Goal: Task Accomplishment & Management: Use online tool/utility

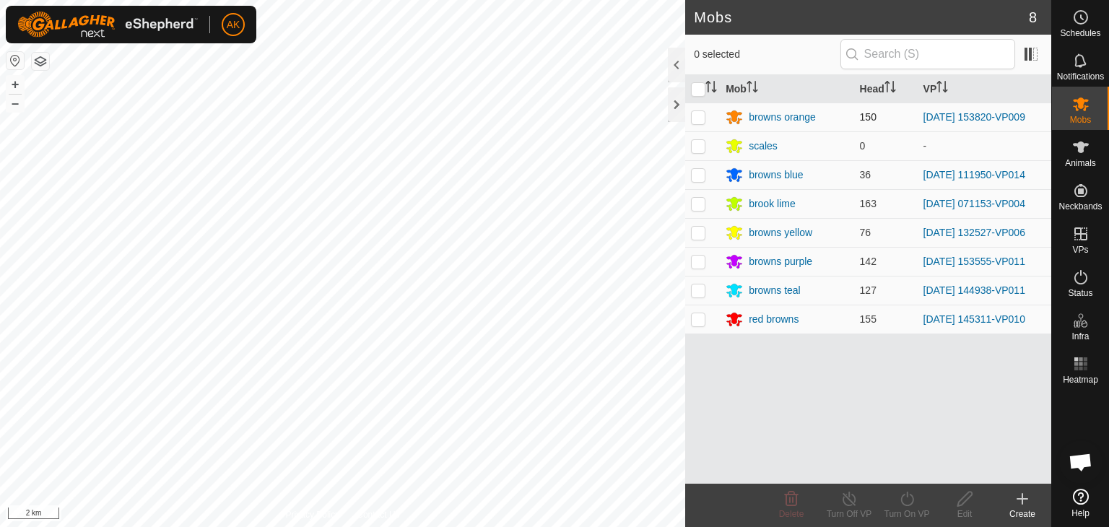
click at [699, 117] on p-checkbox at bounding box center [698, 117] width 14 height 12
checkbox input "true"
click at [906, 499] on icon at bounding box center [908, 498] width 18 height 17
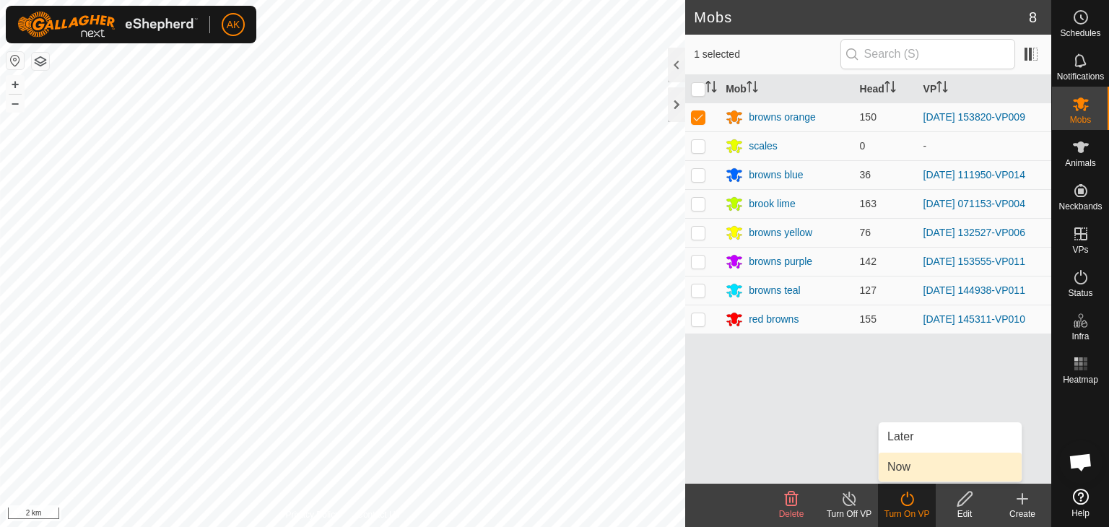
click at [899, 469] on link "Now" at bounding box center [950, 467] width 143 height 29
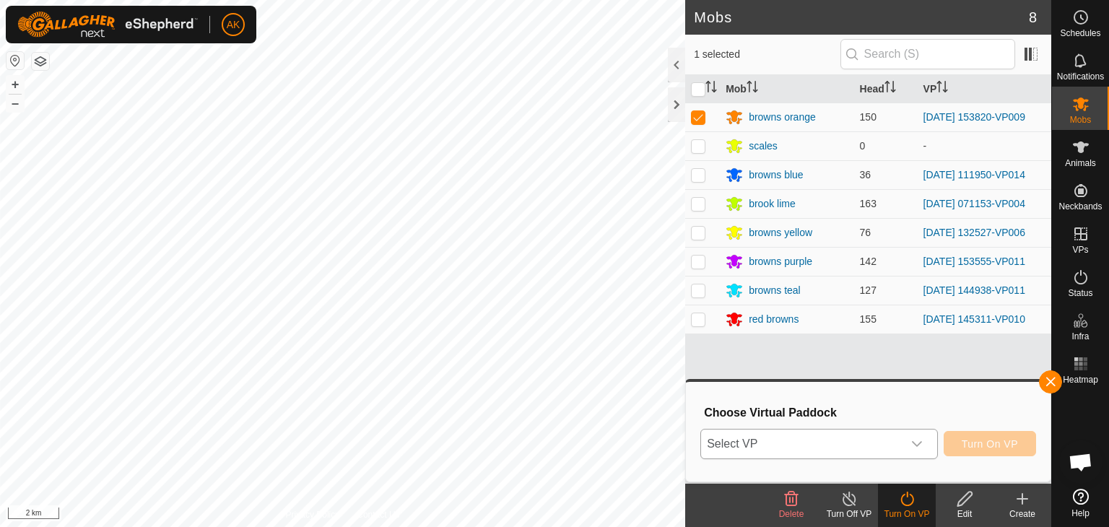
click at [789, 448] on span "Select VP" at bounding box center [802, 444] width 202 height 29
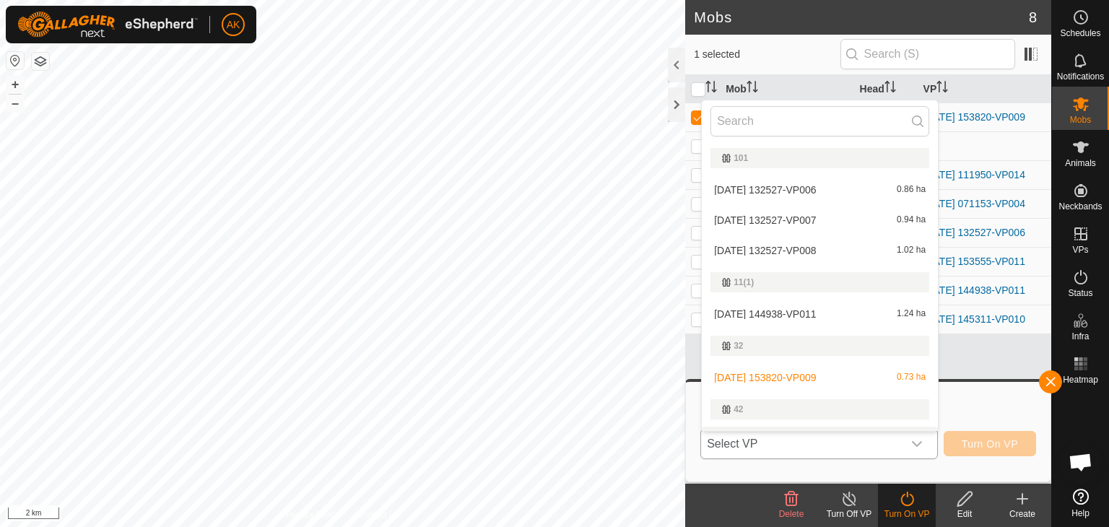
scroll to position [25, 0]
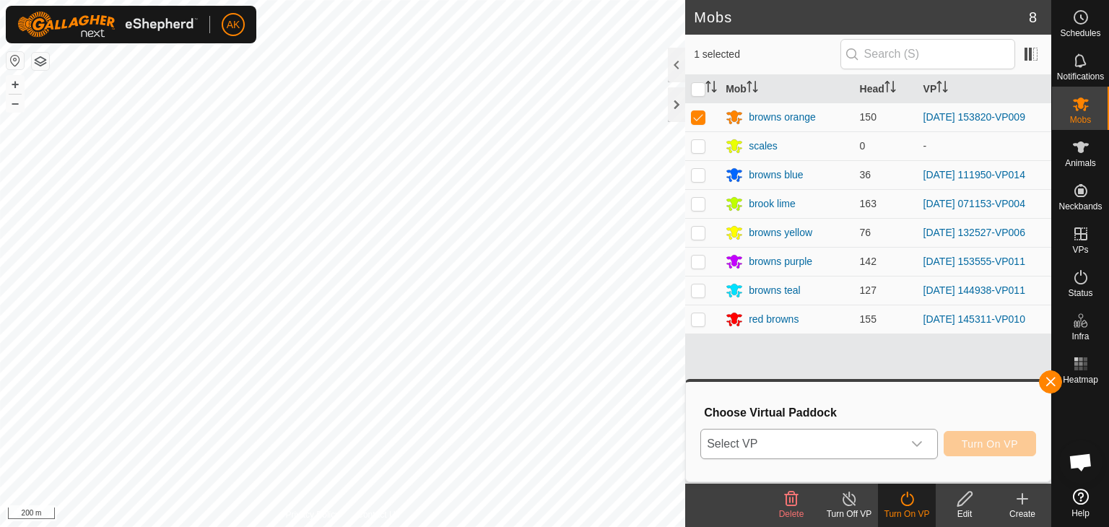
click at [802, 445] on span "Select VP" at bounding box center [802, 444] width 202 height 29
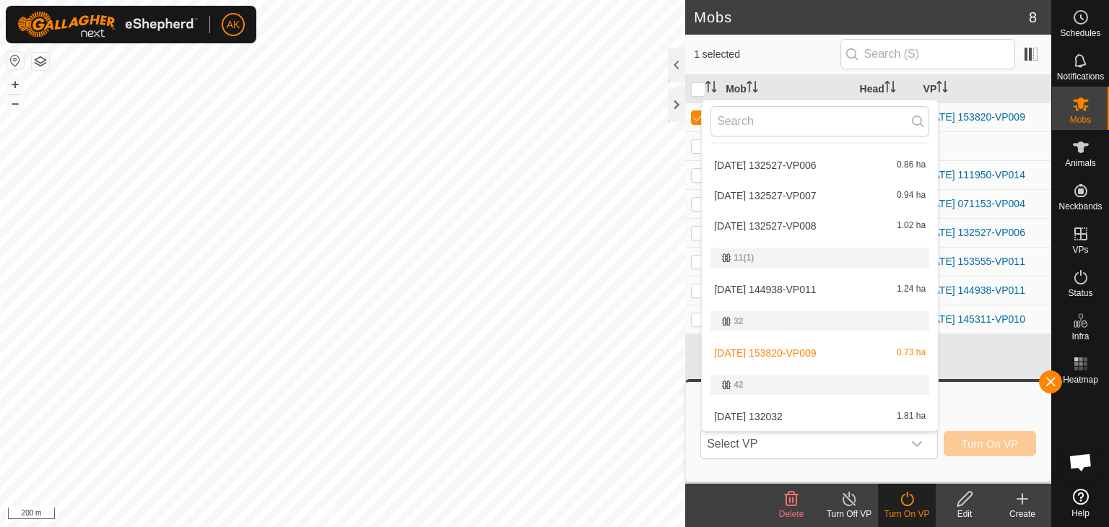
click at [787, 416] on li "[DATE] 132032 1.81 ha" at bounding box center [820, 416] width 236 height 29
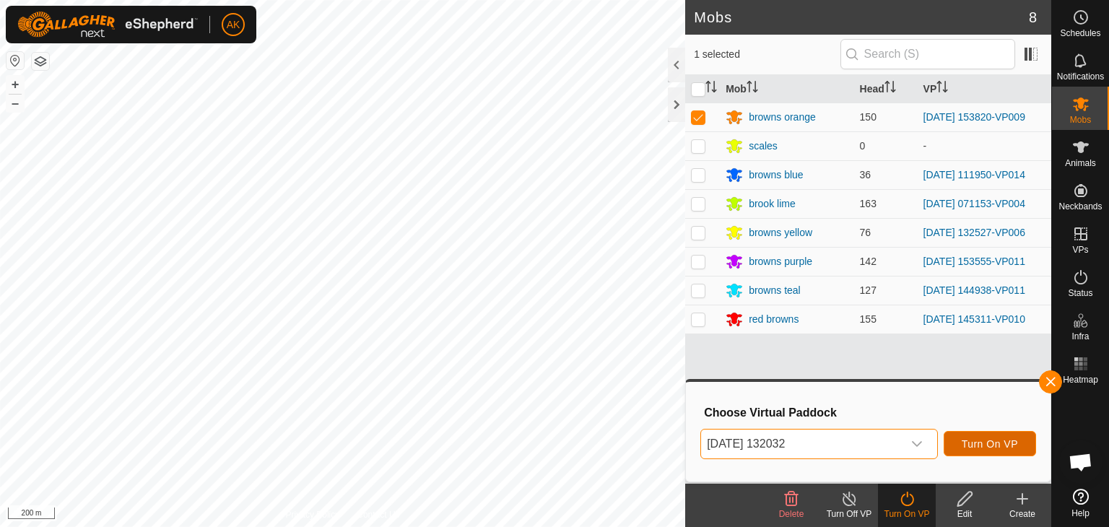
click at [968, 444] on span "Turn On VP" at bounding box center [990, 444] width 56 height 12
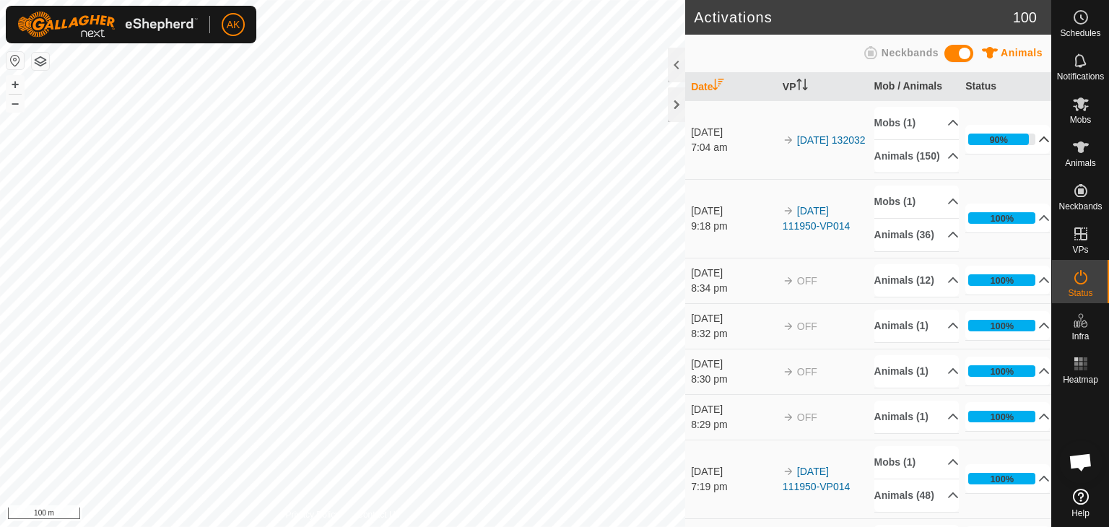
click at [1039, 144] on icon at bounding box center [1045, 140] width 12 height 12
click at [1026, 143] on p-accordion-header "90%" at bounding box center [1008, 139] width 85 height 29
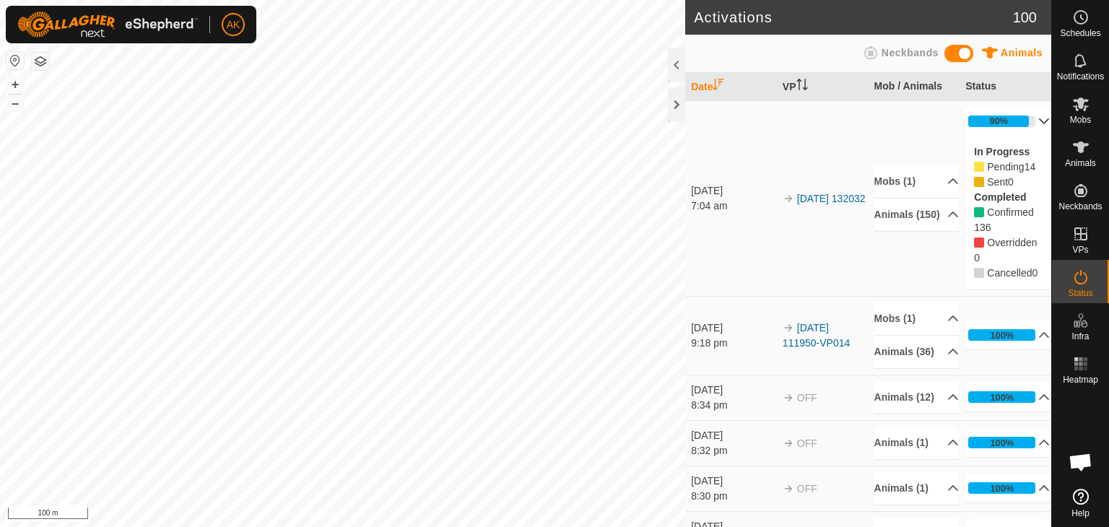
click at [1026, 143] on div "In Progress Pending 14 Sent 0 Completed Confirmed 136 Overridden 0 Cancelled 0" at bounding box center [1008, 213] width 85 height 154
click at [1024, 116] on p-accordion-header "90%" at bounding box center [1008, 121] width 85 height 29
